Goal: Book appointment/travel/reservation

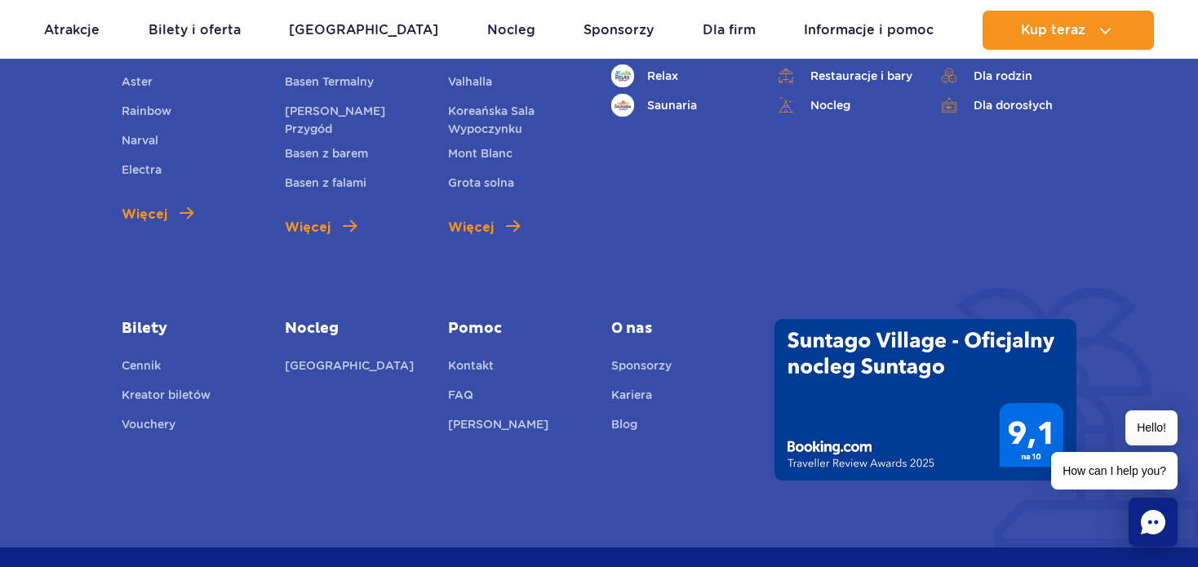
scroll to position [5287, 0]
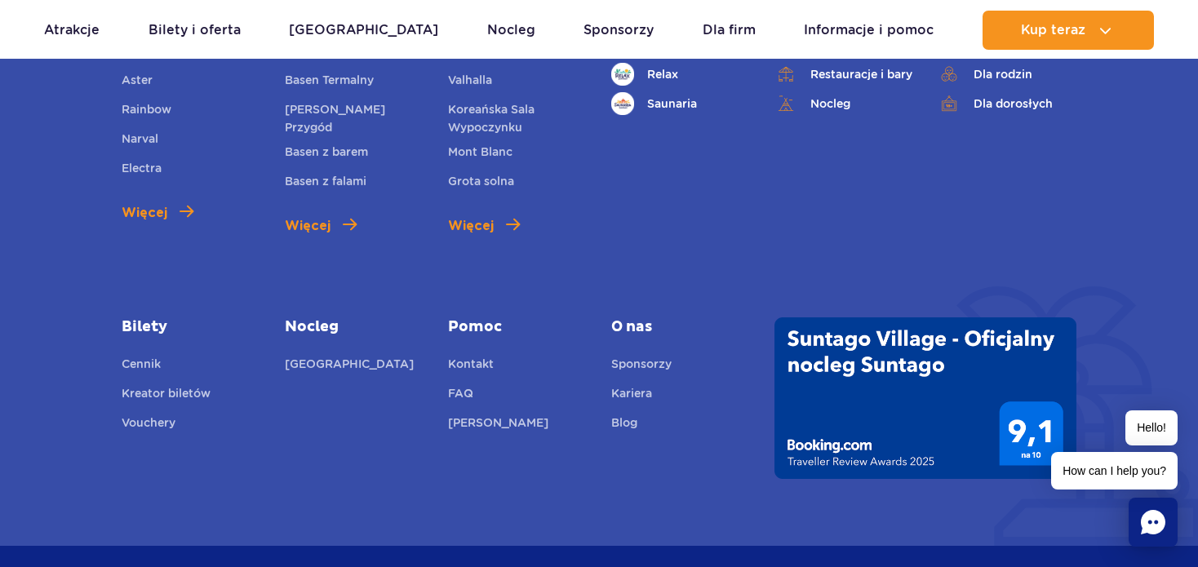
click at [847, 317] on img at bounding box center [925, 398] width 302 height 162
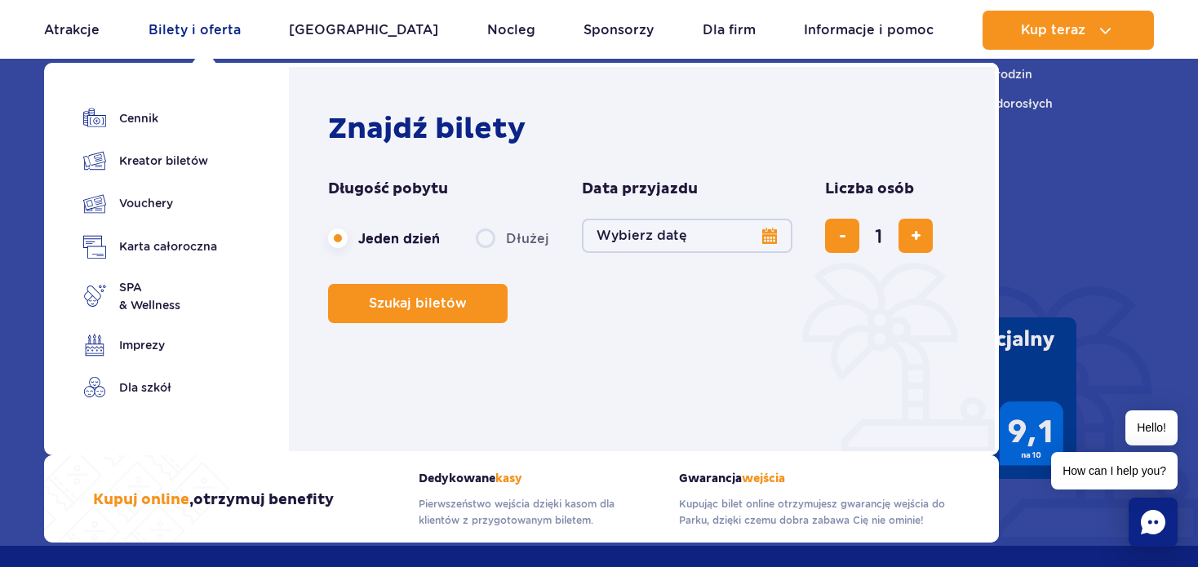
click at [209, 26] on link "Bilety i oferta" at bounding box center [194, 30] width 92 height 39
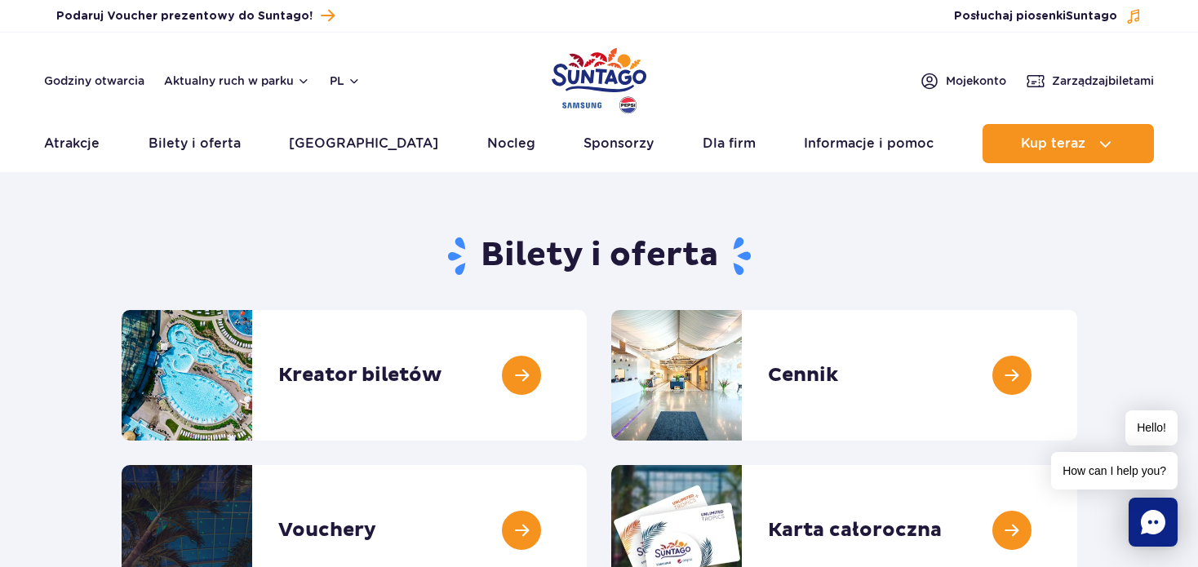
click at [1138, 281] on section "Bilety i oferta Kreator biletów Kreator biletów Cennik Cennik Vouchery Vouchery" at bounding box center [599, 409] width 1198 height 374
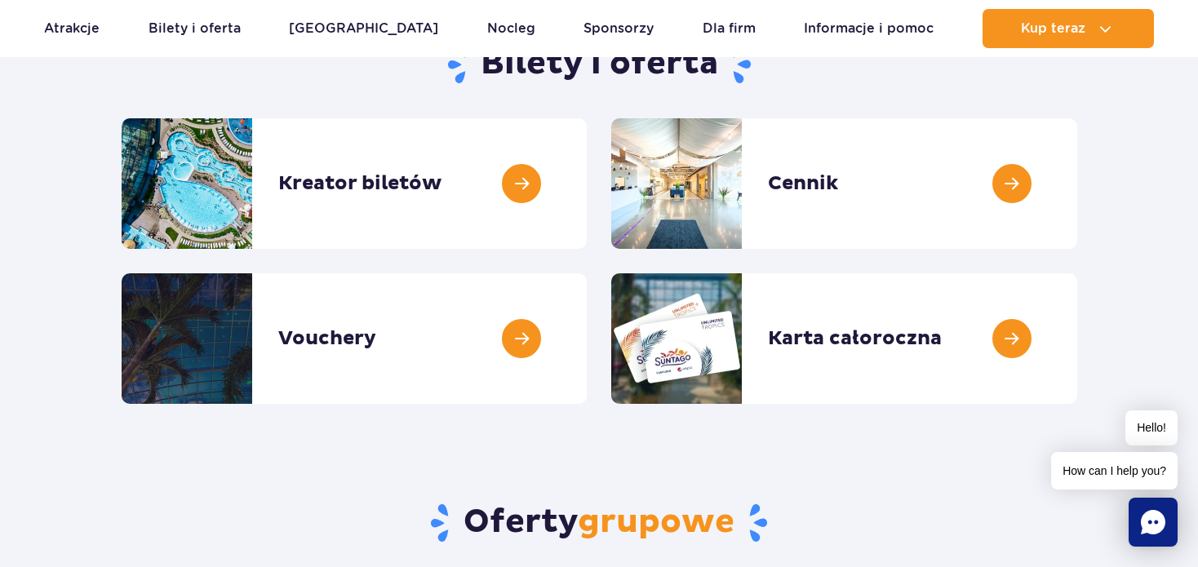
scroll to position [228, 0]
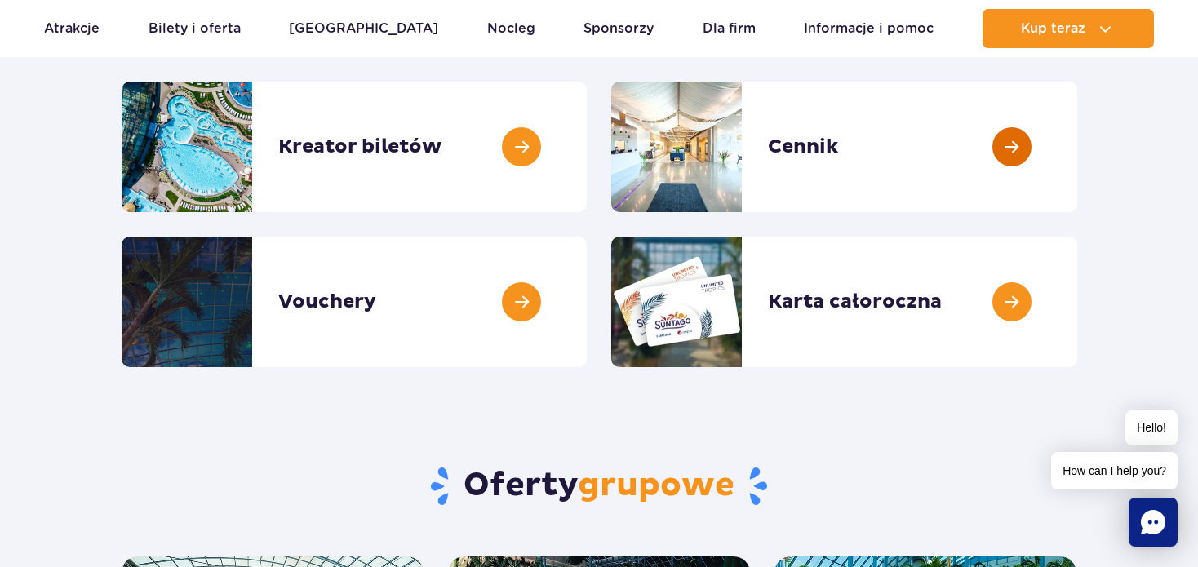
click at [1077, 144] on link at bounding box center [1077, 147] width 0 height 131
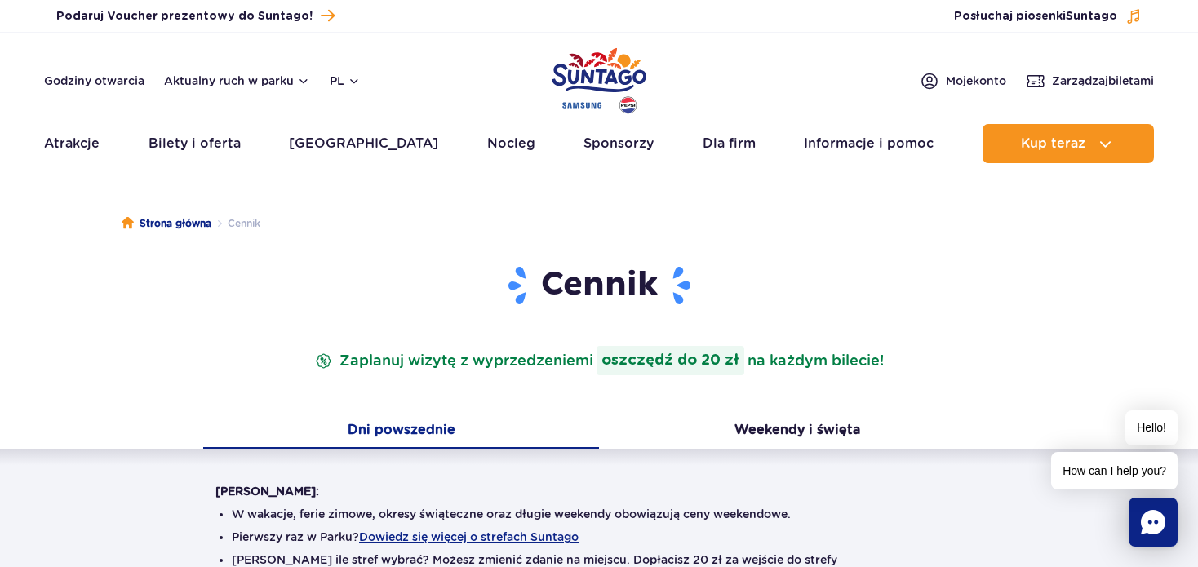
click at [964, 340] on header "Cennik Zaplanuj wizytę z wyprzedzeniem i oszczędź do 20 zł na każdym bilecie!" at bounding box center [598, 319] width 767 height 111
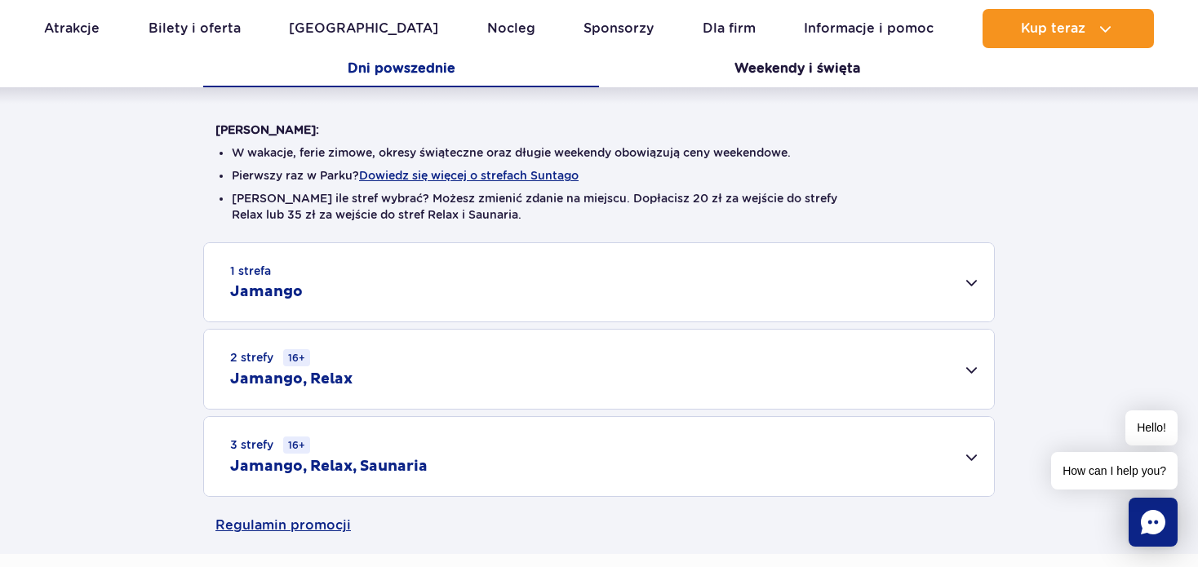
scroll to position [359, 0]
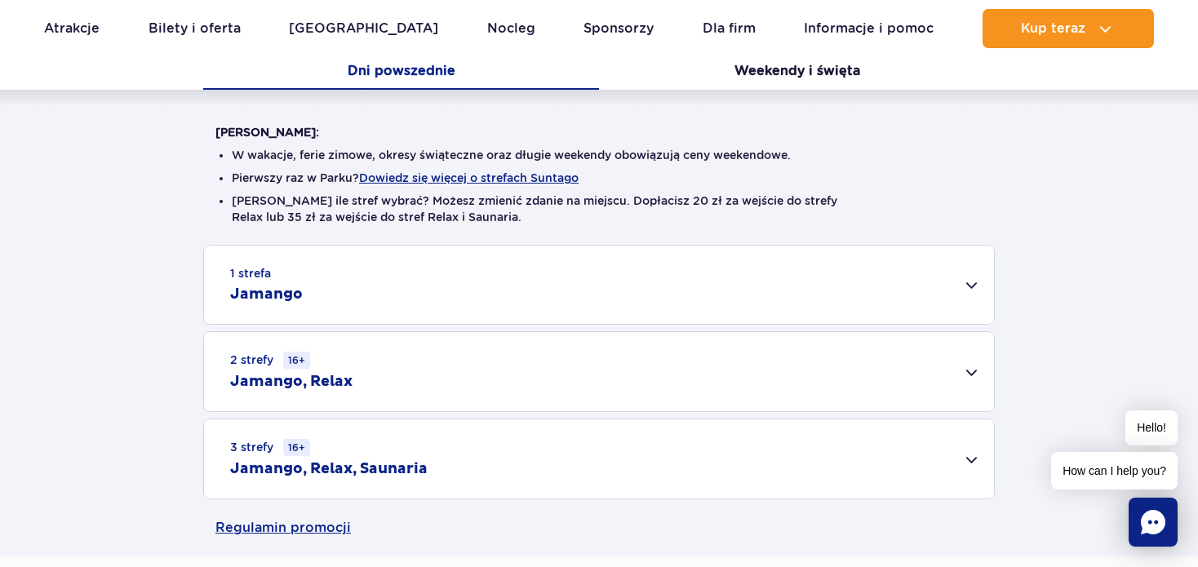
click at [962, 280] on div "1 strefa Jamango" at bounding box center [599, 285] width 790 height 78
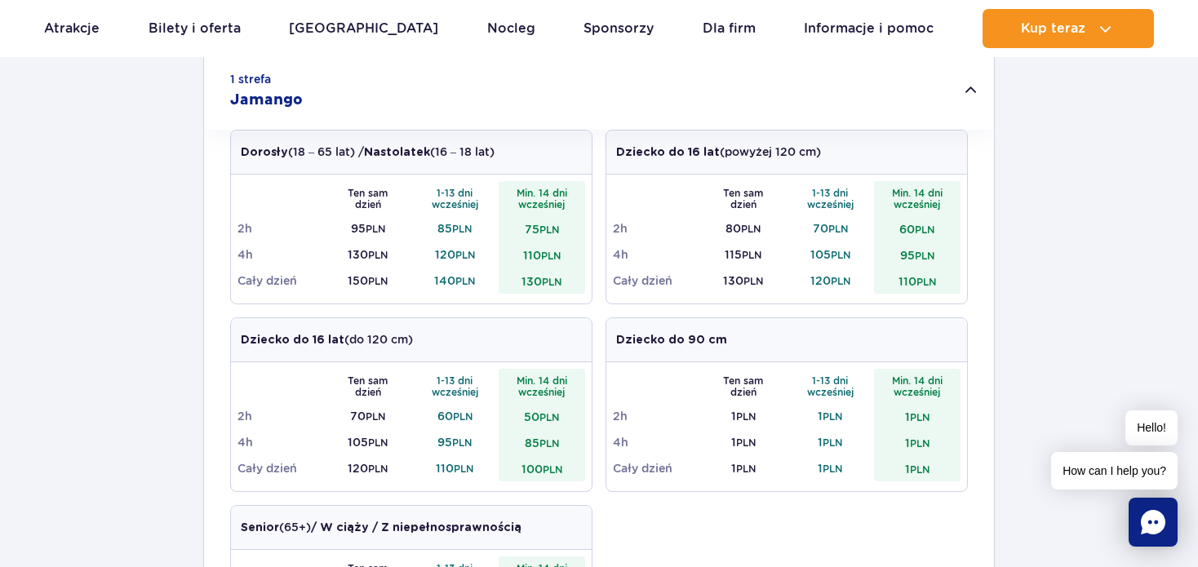
scroll to position [555, 0]
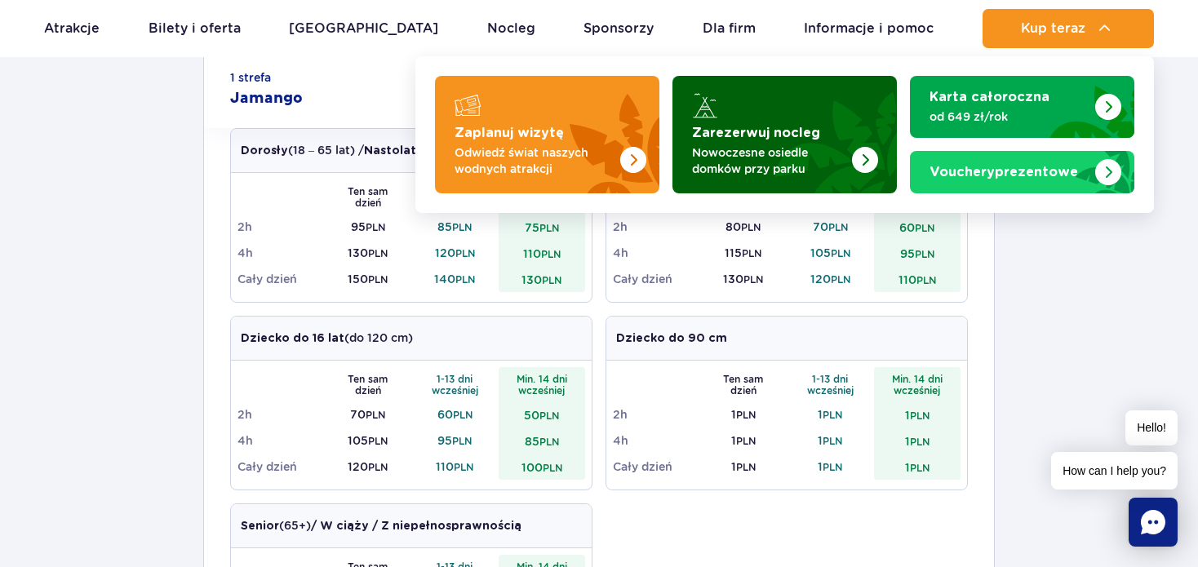
click at [804, 135] on strong "Zarezerwuj nocleg" at bounding box center [756, 132] width 128 height 13
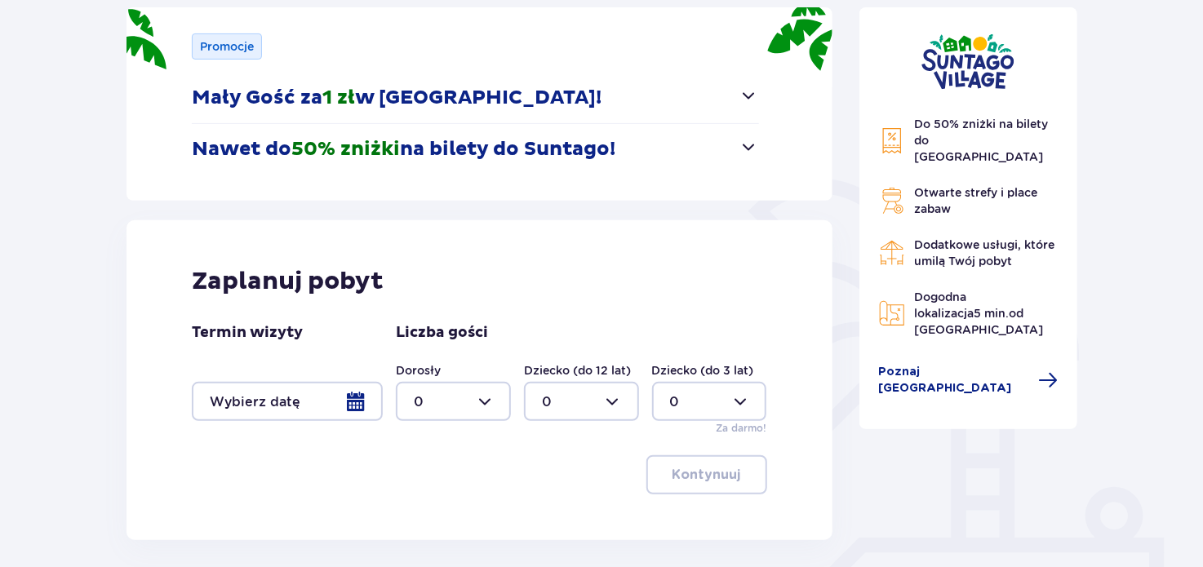
scroll to position [339, 0]
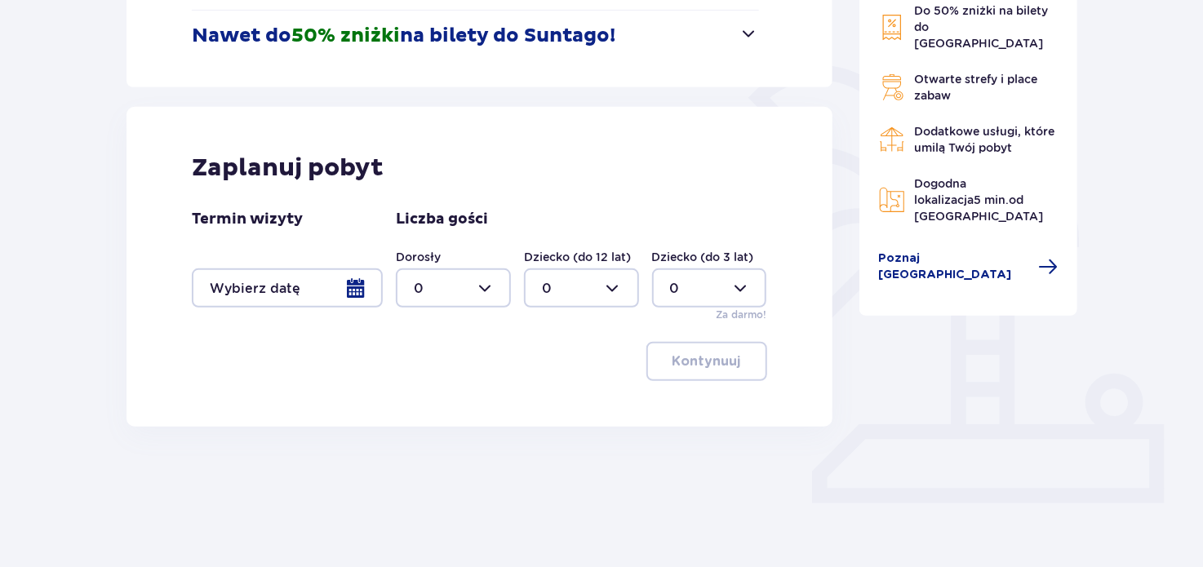
click at [352, 287] on div at bounding box center [287, 287] width 191 height 39
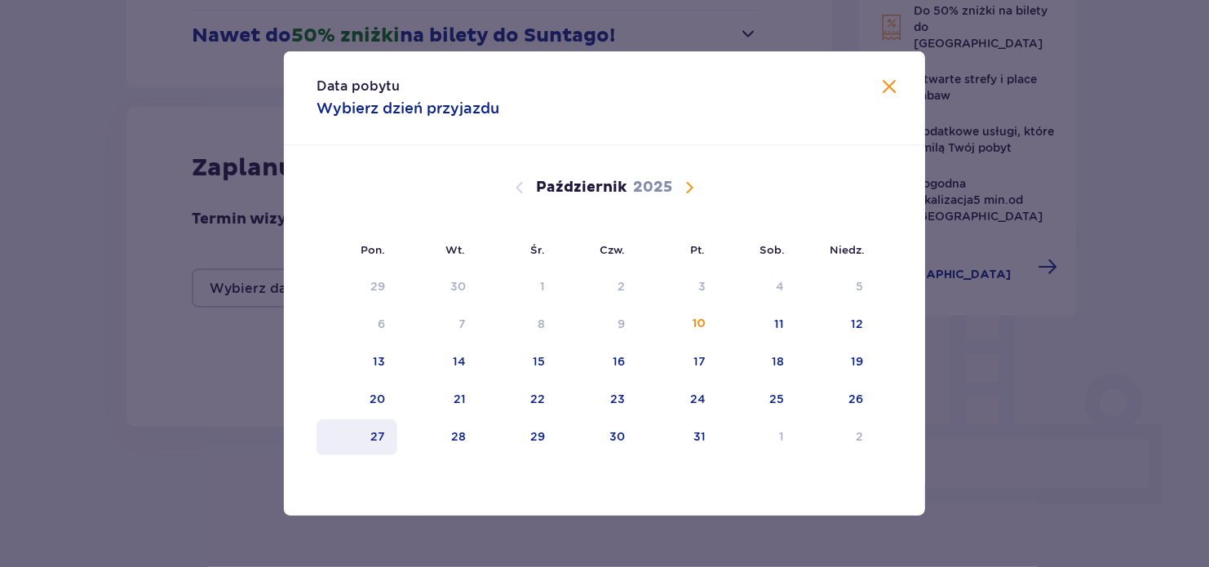
click at [372, 432] on div "27" at bounding box center [378, 436] width 15 height 16
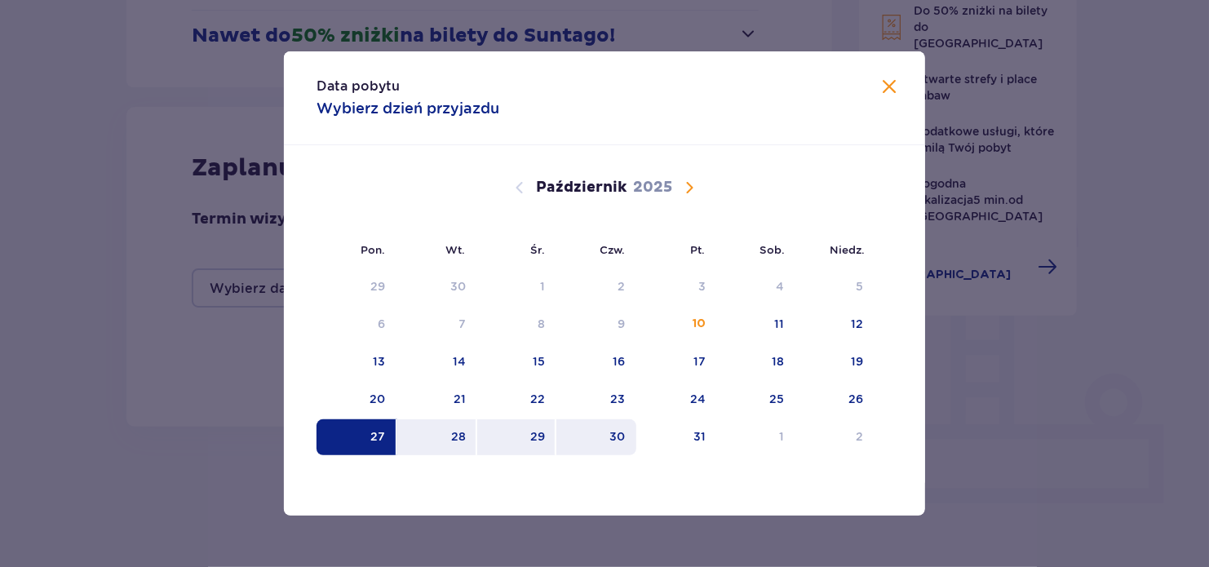
click at [610, 440] on div "30" at bounding box center [596, 437] width 81 height 36
type input "27.10.25 - 30.10.25"
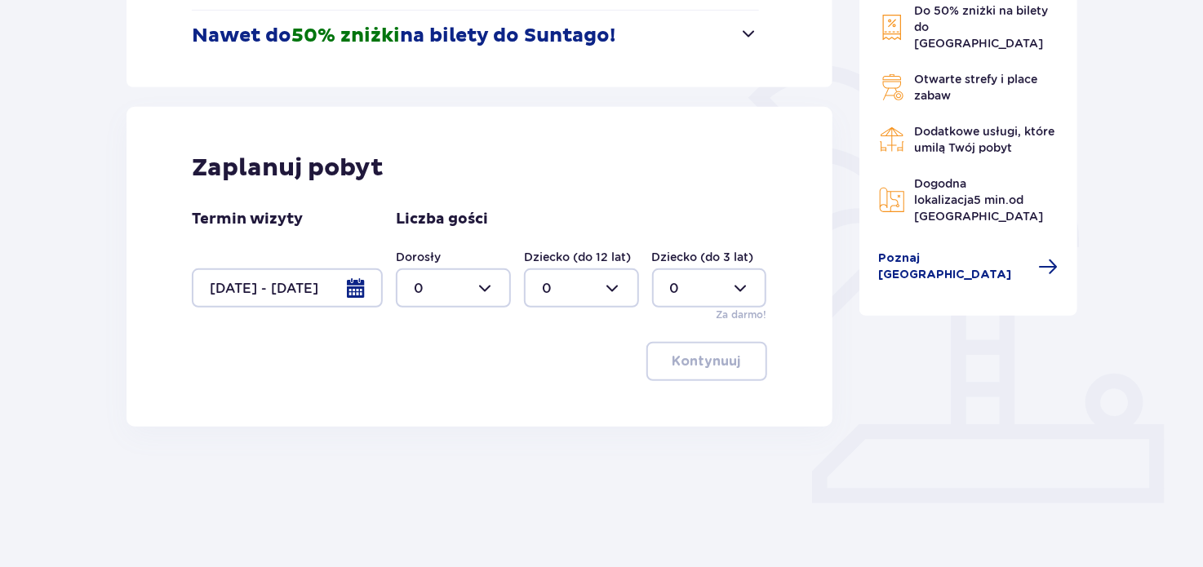
click at [481, 291] on div at bounding box center [453, 287] width 115 height 39
click at [420, 372] on div "1" at bounding box center [453, 372] width 79 height 18
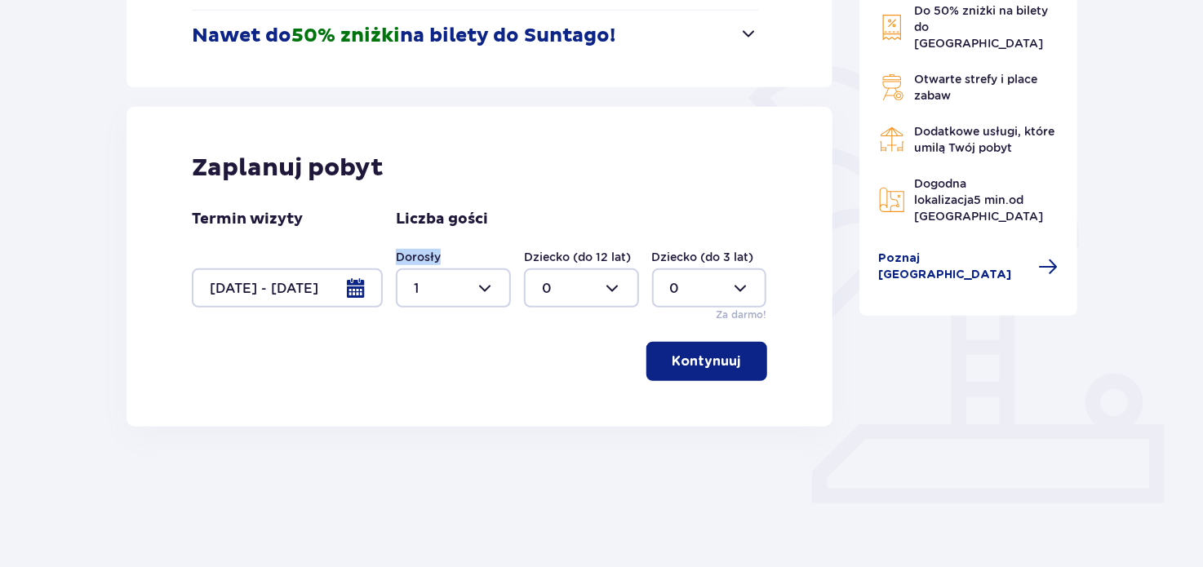
drag, startPoint x: 448, startPoint y: 249, endPoint x: 394, endPoint y: 255, distance: 54.1
click at [394, 255] on div "Termin wizyty 27.10.25 - 30.10.25 Liczba gości Dorosły 1 Dziecko (do 12 lat) 0 …" at bounding box center [479, 266] width 575 height 113
click at [476, 277] on div at bounding box center [453, 287] width 115 height 39
click at [424, 402] on div "2" at bounding box center [453, 406] width 79 height 18
type input "2"
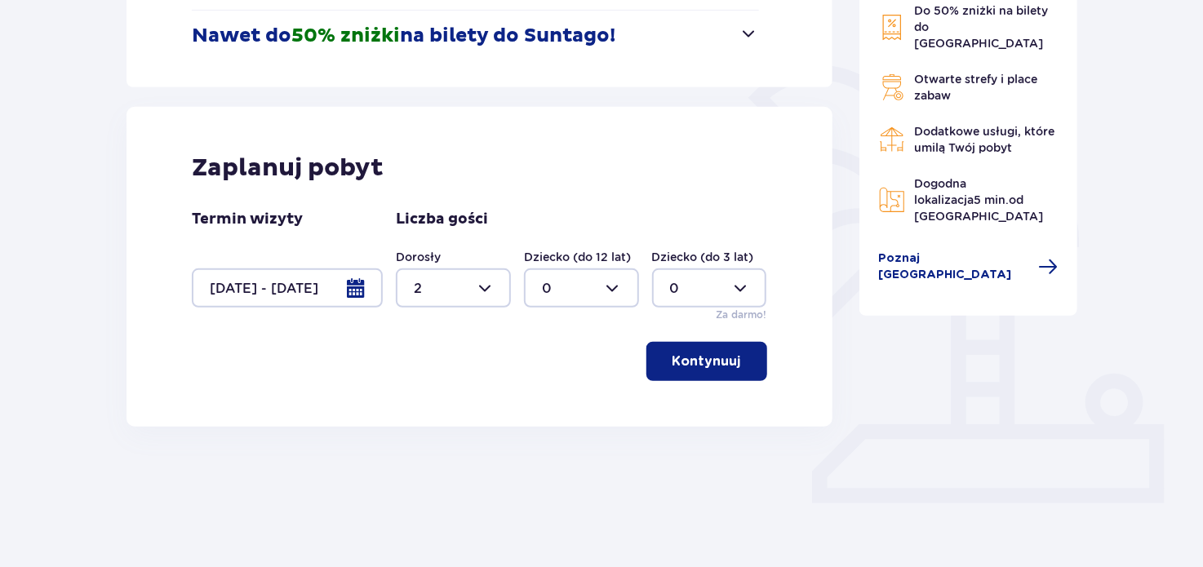
click at [591, 278] on div at bounding box center [581, 287] width 115 height 39
click at [555, 369] on div "1" at bounding box center [581, 372] width 79 height 18
type input "1"
click at [705, 366] on p "Kontynuuj" at bounding box center [706, 361] width 69 height 18
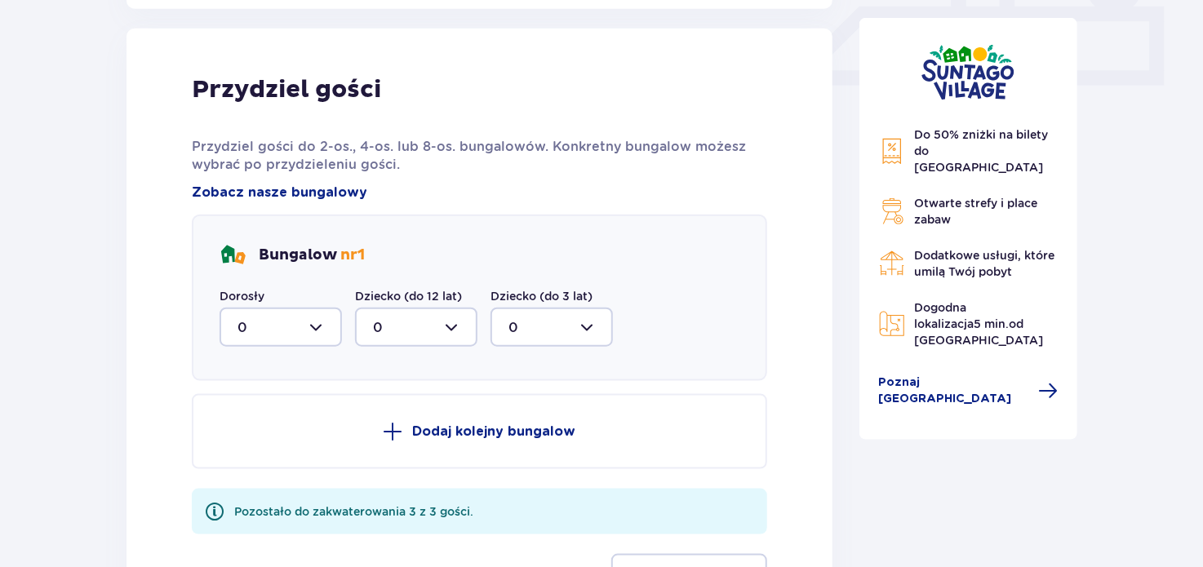
scroll to position [765, 0]
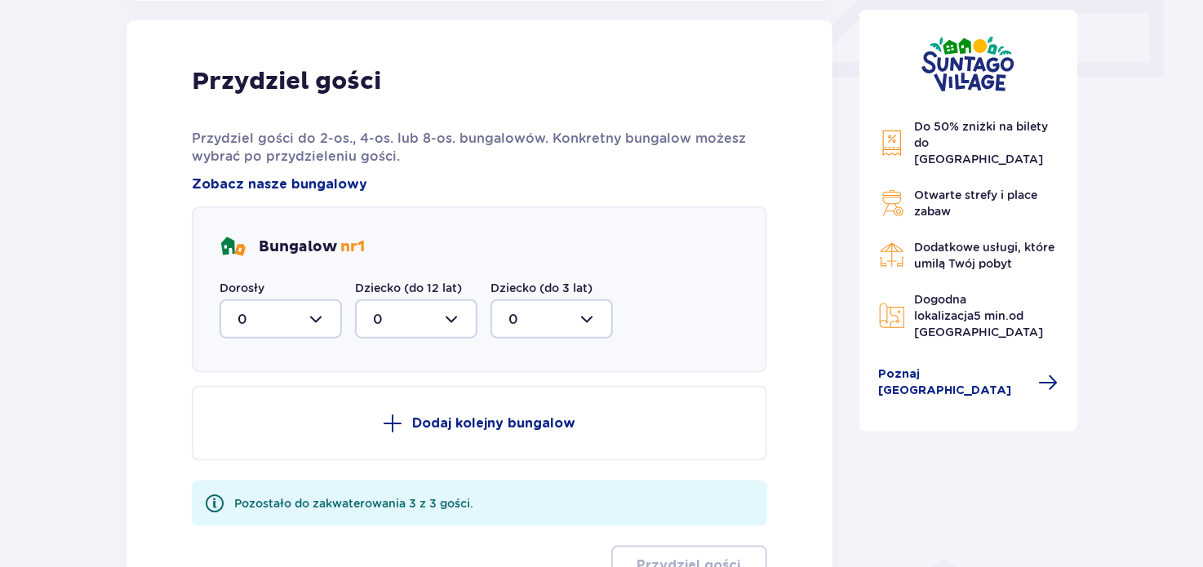
click at [306, 312] on div at bounding box center [280, 318] width 122 height 39
click at [242, 437] on p "2" at bounding box center [241, 437] width 8 height 18
type input "2"
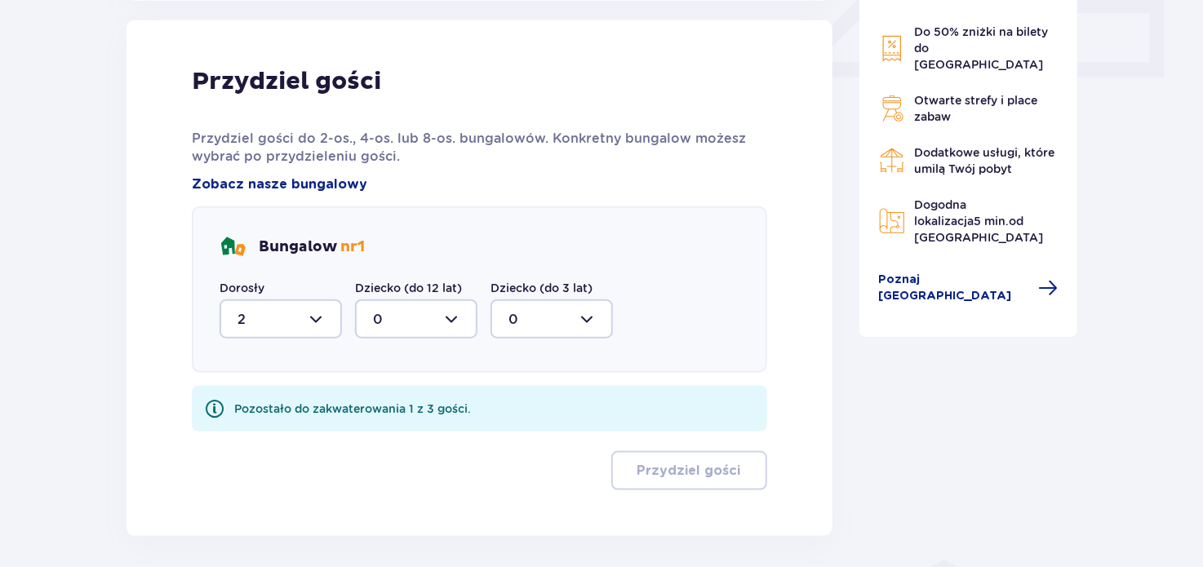
click at [430, 326] on div at bounding box center [416, 318] width 122 height 39
click at [384, 401] on div "1" at bounding box center [416, 403] width 86 height 18
type input "1"
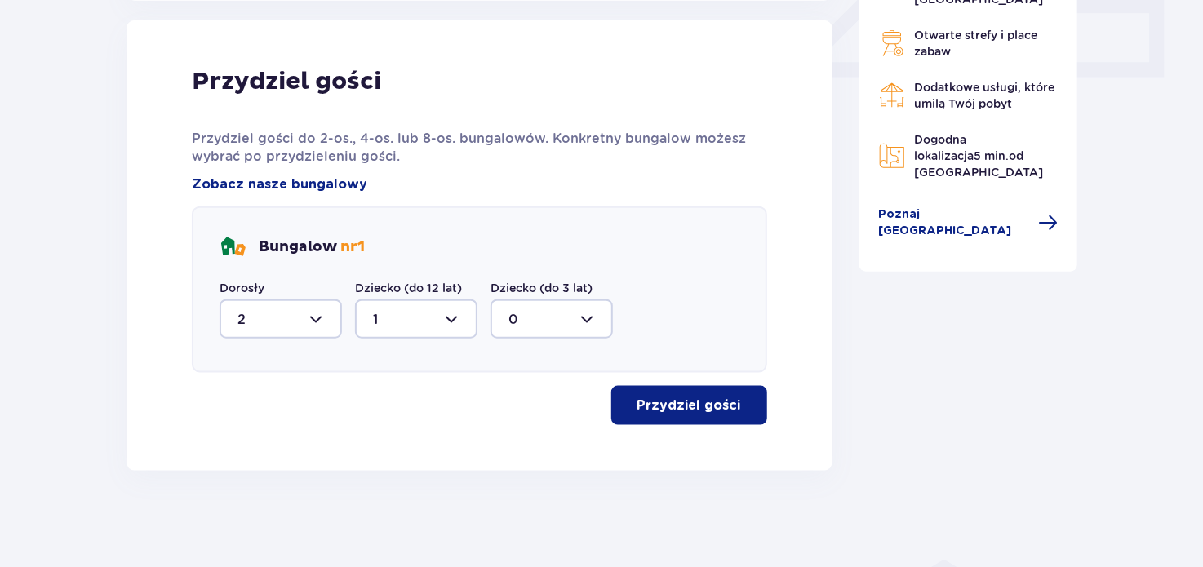
click at [709, 397] on p "Przydziel gości" at bounding box center [689, 406] width 104 height 18
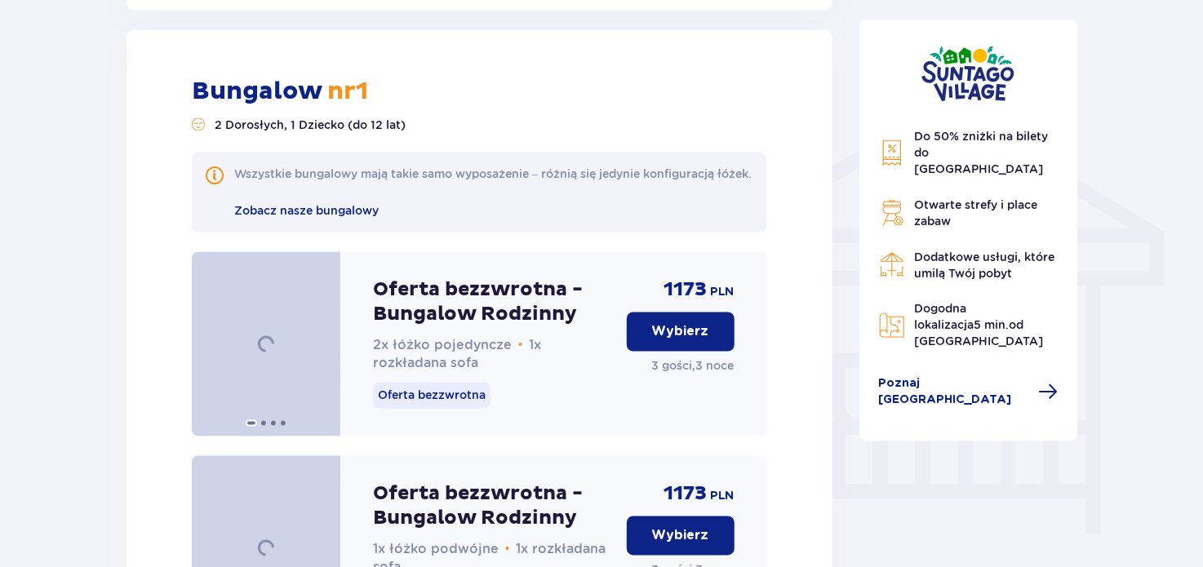
scroll to position [1234, 0]
